Goal: Task Accomplishment & Management: Use online tool/utility

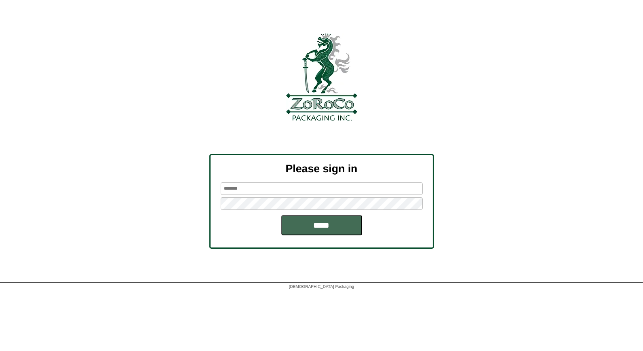
type input "*****"
click at [324, 227] on input "*****" at bounding box center [321, 225] width 81 height 20
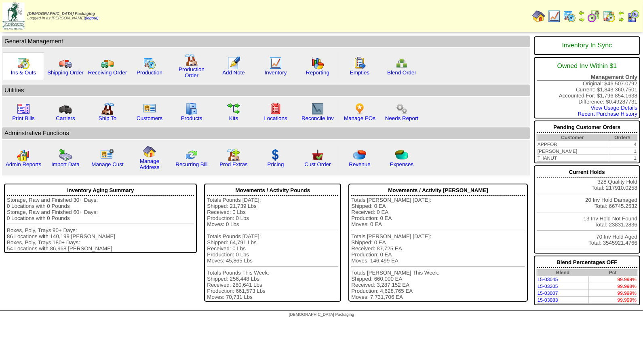
click at [21, 63] on img at bounding box center [23, 63] width 13 height 13
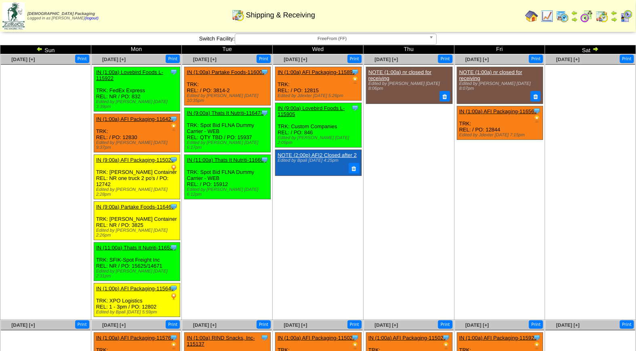
click at [310, 34] on span "FreeFrom (FF)" at bounding box center [331, 39] width 187 height 10
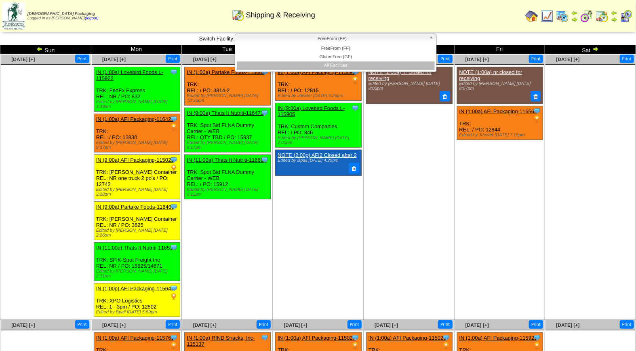
click at [341, 63] on li "All Facilities" at bounding box center [336, 65] width 198 height 8
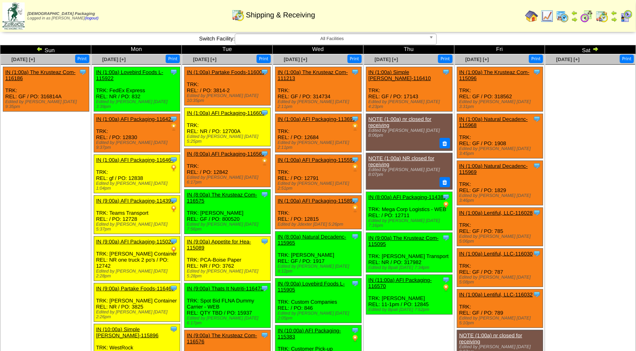
click at [623, 17] on img at bounding box center [625, 16] width 13 height 13
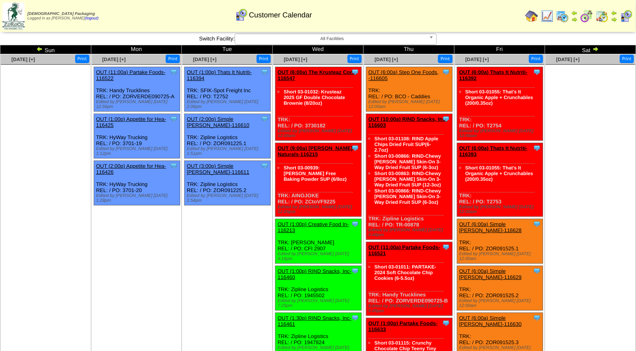
click at [626, 16] on img at bounding box center [625, 16] width 13 height 13
click at [565, 17] on img at bounding box center [562, 16] width 13 height 13
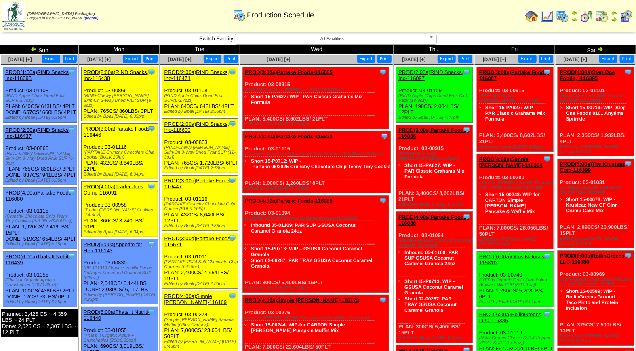
click at [342, 38] on span "All Facilities" at bounding box center [331, 39] width 187 height 10
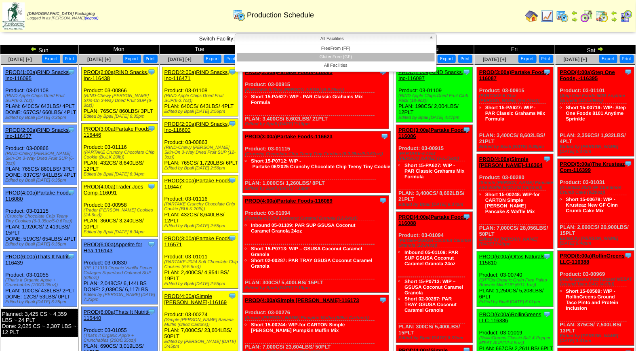
click at [336, 55] on li "GlutenFree (GF)" at bounding box center [336, 57] width 198 height 8
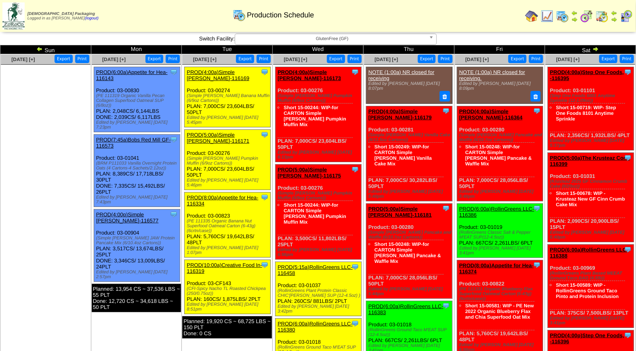
click at [37, 49] on img at bounding box center [39, 49] width 6 height 6
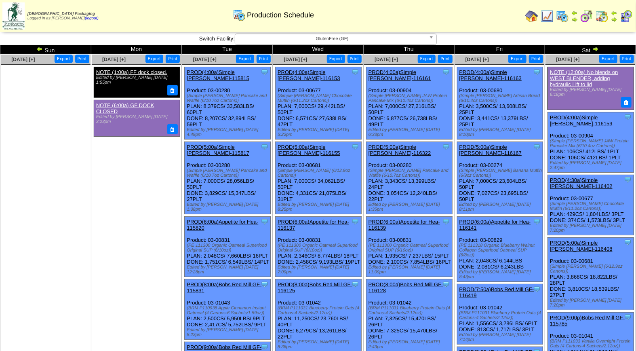
click at [596, 48] on img at bounding box center [595, 49] width 6 height 6
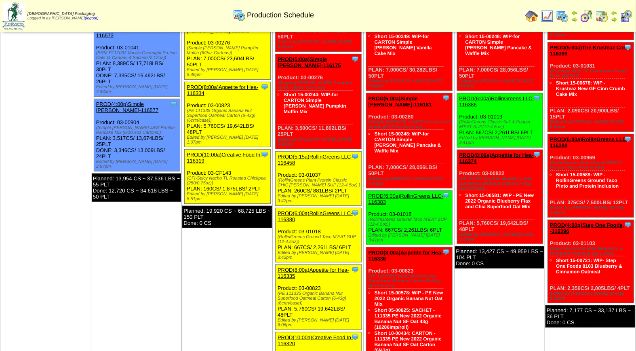
scroll to position [112, 0]
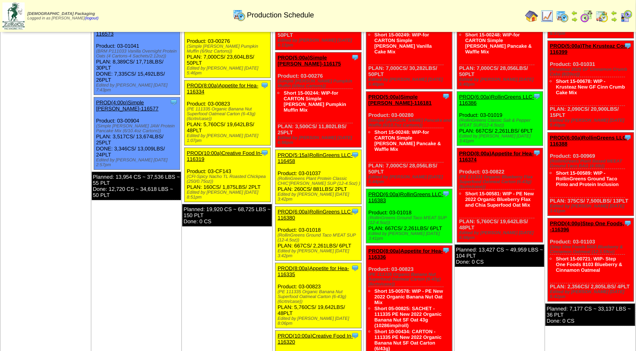
click at [625, 17] on img at bounding box center [625, 16] width 13 height 13
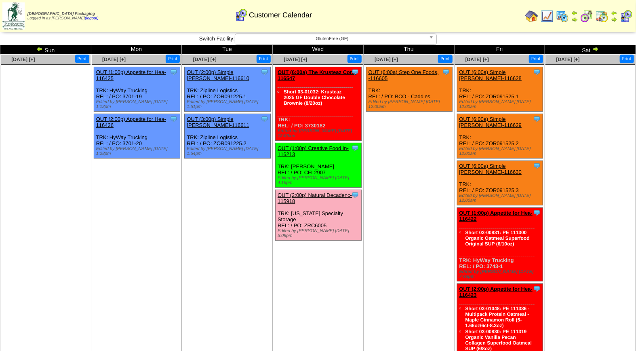
drag, startPoint x: 328, startPoint y: 208, endPoint x: 306, endPoint y: 204, distance: 22.4
click at [306, 204] on div "Clone Item OUT (2:00p) Natural Decadenc-115918 Natural Decadence, LLC ScheduleI…" at bounding box center [318, 215] width 86 height 50
drag, startPoint x: 306, startPoint y: 204, endPoint x: 407, endPoint y: 252, distance: 111.5
click at [407, 252] on td "Sep 11 [+] Print Clone Item OUT (6:00a) Step One Foods, -116605 Step One Foods,…" at bounding box center [408, 262] width 91 height 416
click at [340, 39] on span "GlutenFree (GF)" at bounding box center [331, 39] width 187 height 10
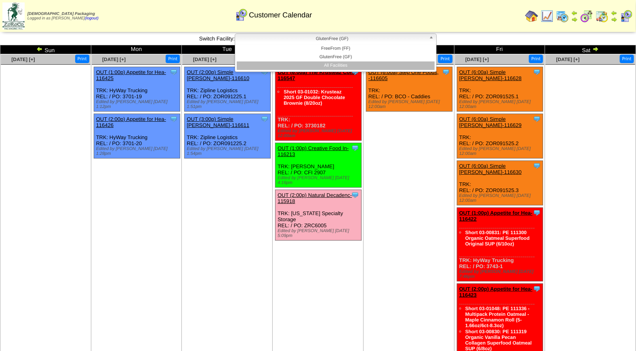
click at [339, 67] on li "All Facilities" at bounding box center [336, 65] width 198 height 8
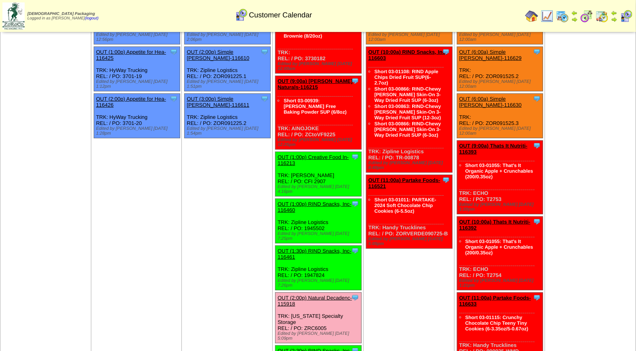
scroll to position [69, 0]
